Goal: Task Accomplishment & Management: Manage account settings

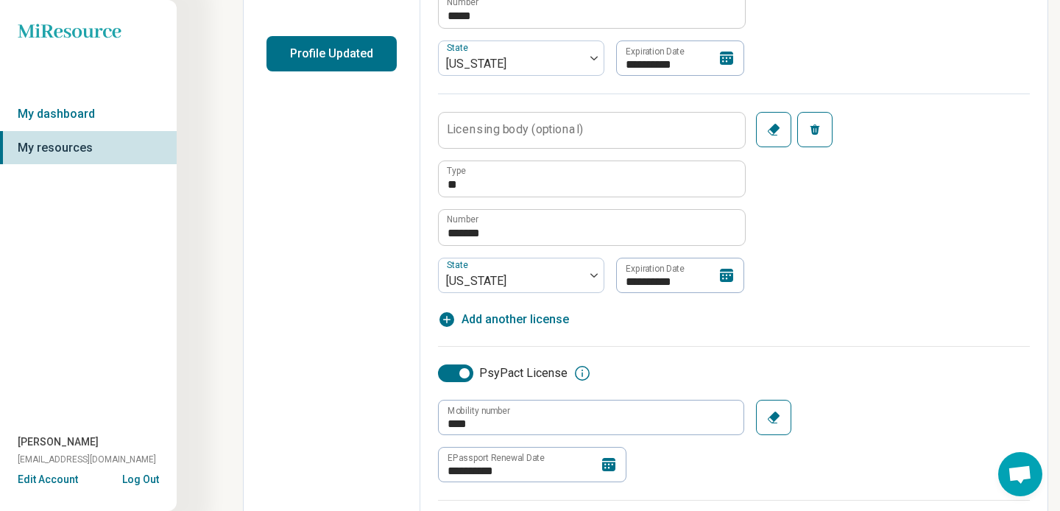
scroll to position [369, 0]
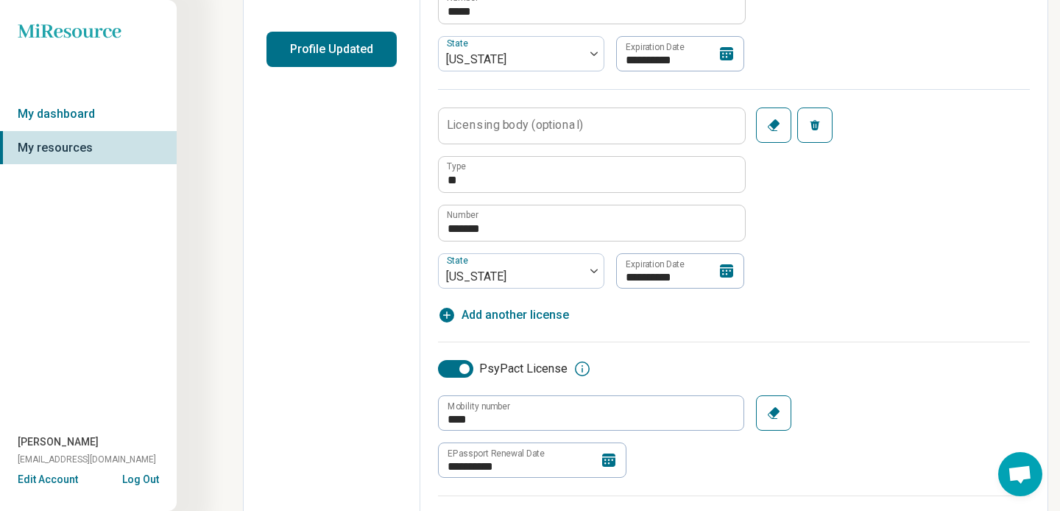
click at [726, 274] on icon at bounding box center [726, 270] width 13 height 13
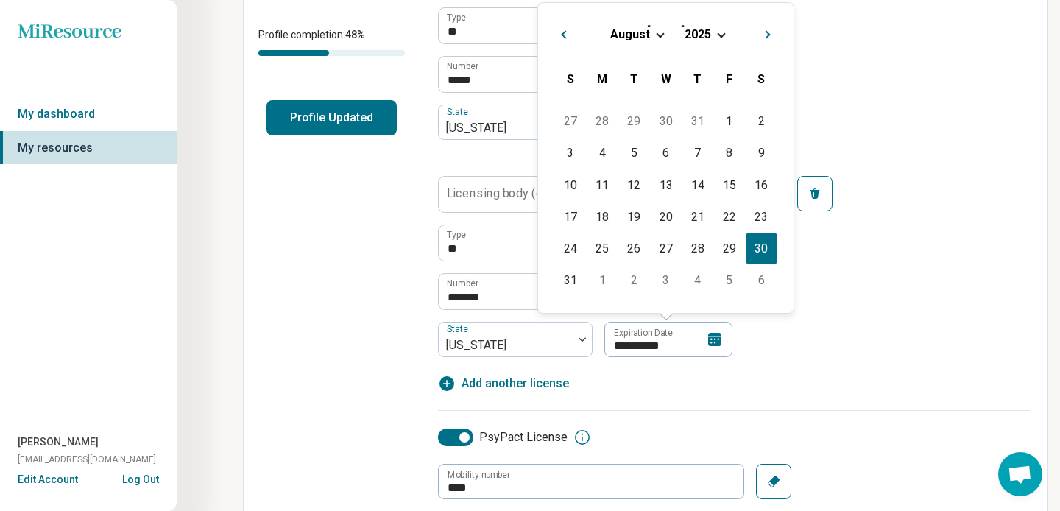
scroll to position [305, 0]
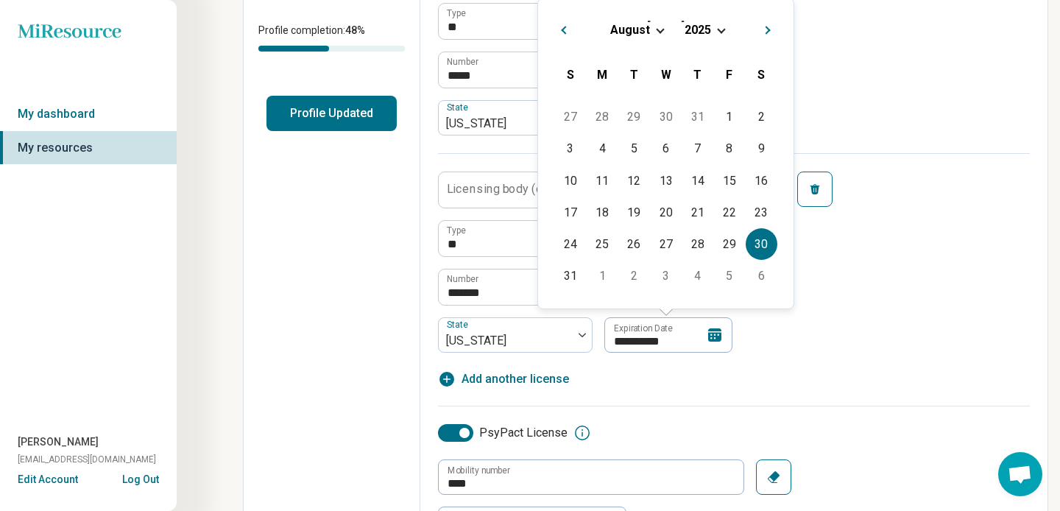
click at [721, 33] on div "August 2025" at bounding box center [666, 29] width 232 height 15
click at [718, 27] on span "Choose Date" at bounding box center [721, 29] width 8 height 8
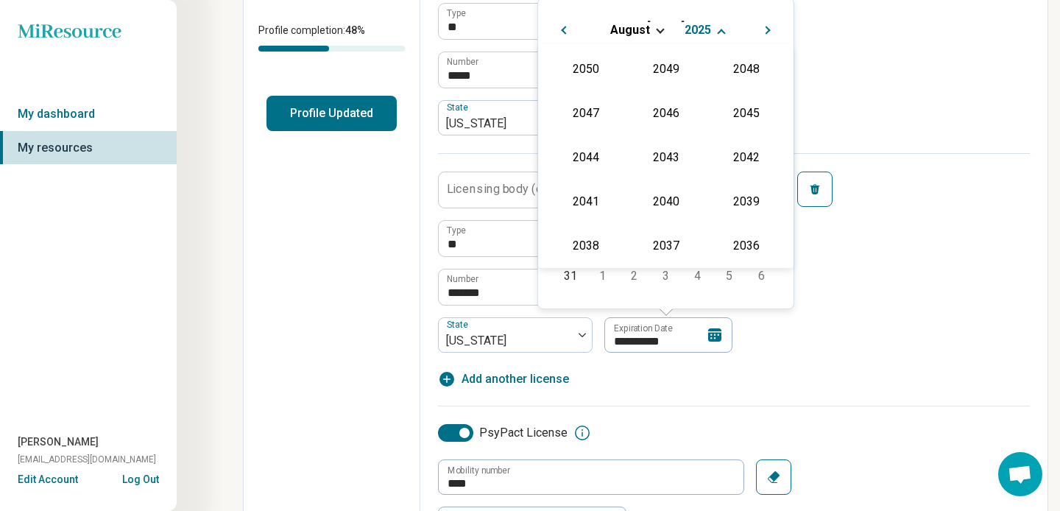
scroll to position [266, 0]
click at [748, 111] on div "2027" at bounding box center [745, 112] width 71 height 26
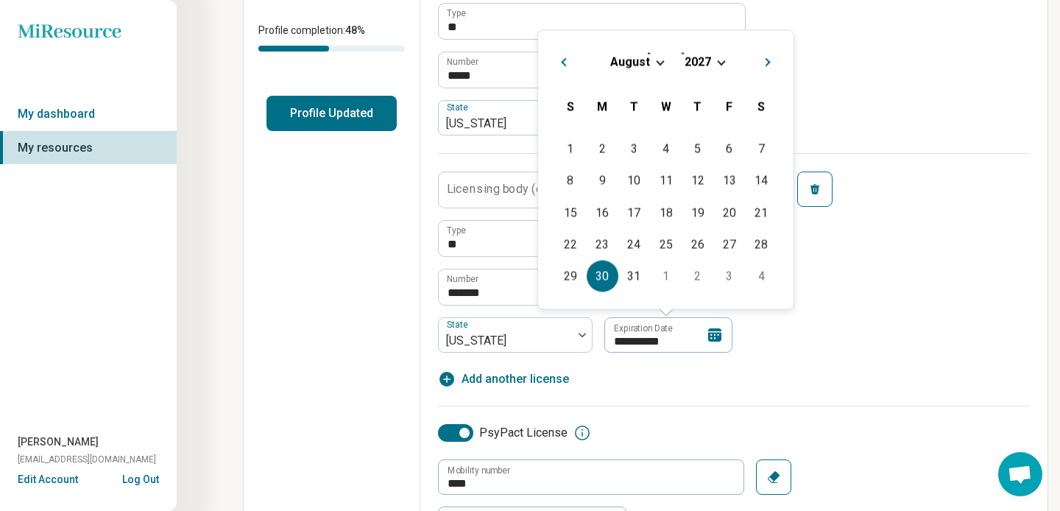
click at [613, 278] on div "30" at bounding box center [602, 276] width 32 height 32
type textarea "*"
type input "**********"
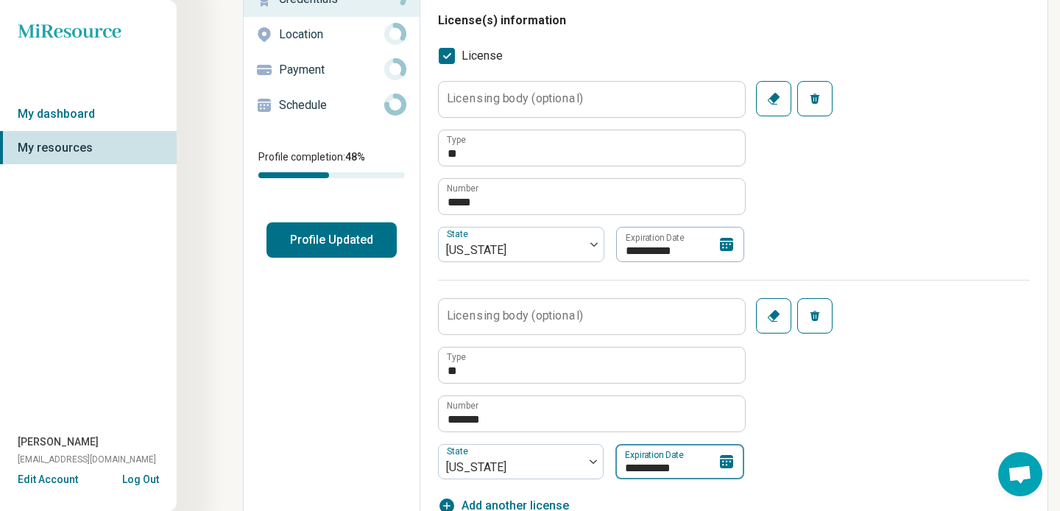
scroll to position [0, 0]
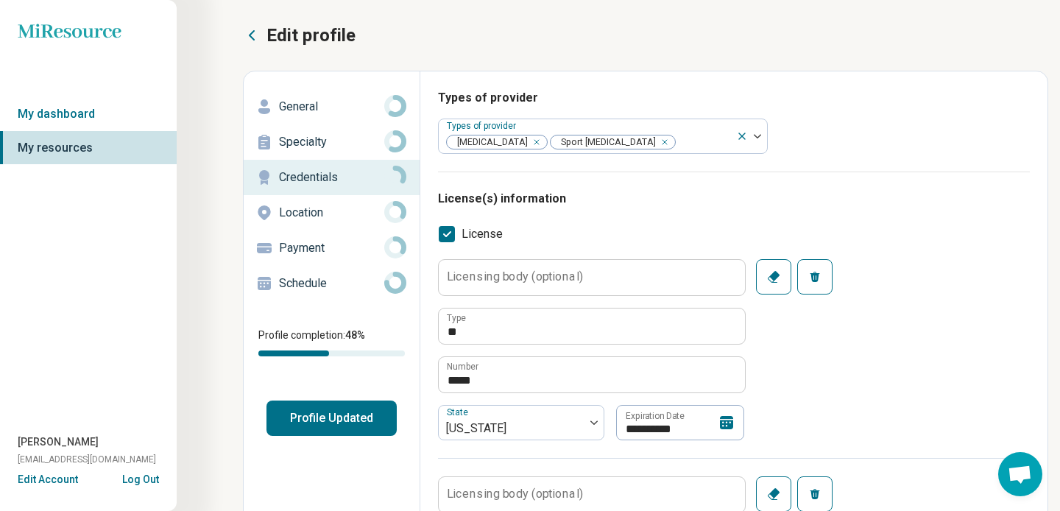
click at [344, 420] on button "Profile Updated" at bounding box center [331, 417] width 130 height 35
type textarea "*"
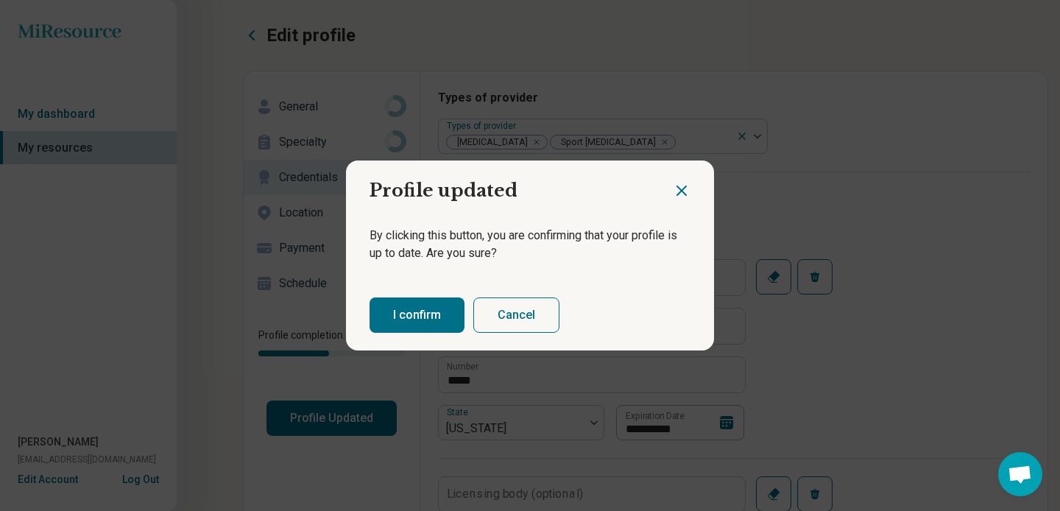
click at [425, 322] on button "I confirm" at bounding box center [416, 314] width 95 height 35
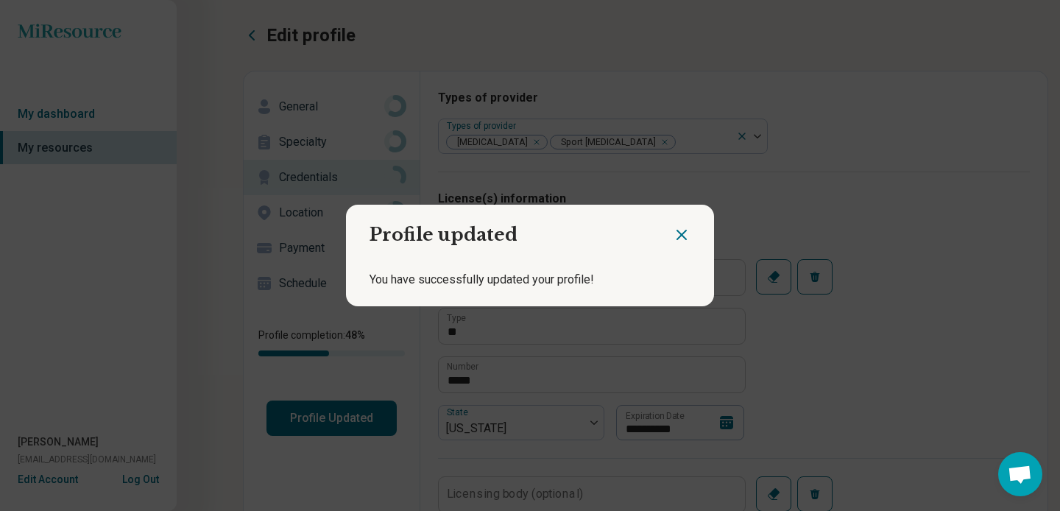
click at [682, 231] on icon "Close dialog" at bounding box center [682, 235] width 18 height 18
